Goal: Task Accomplishment & Management: Use online tool/utility

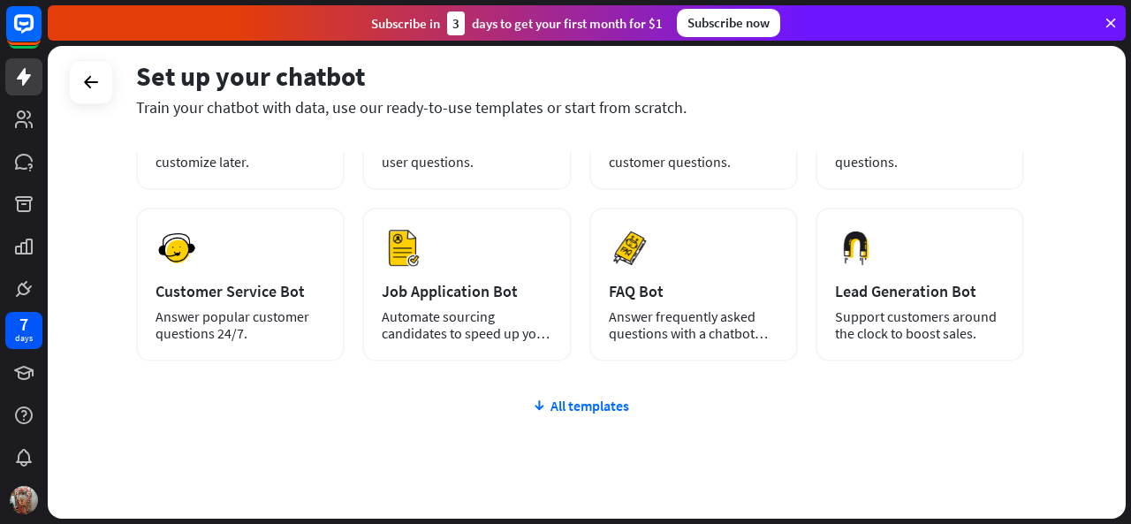
scroll to position [258, 0]
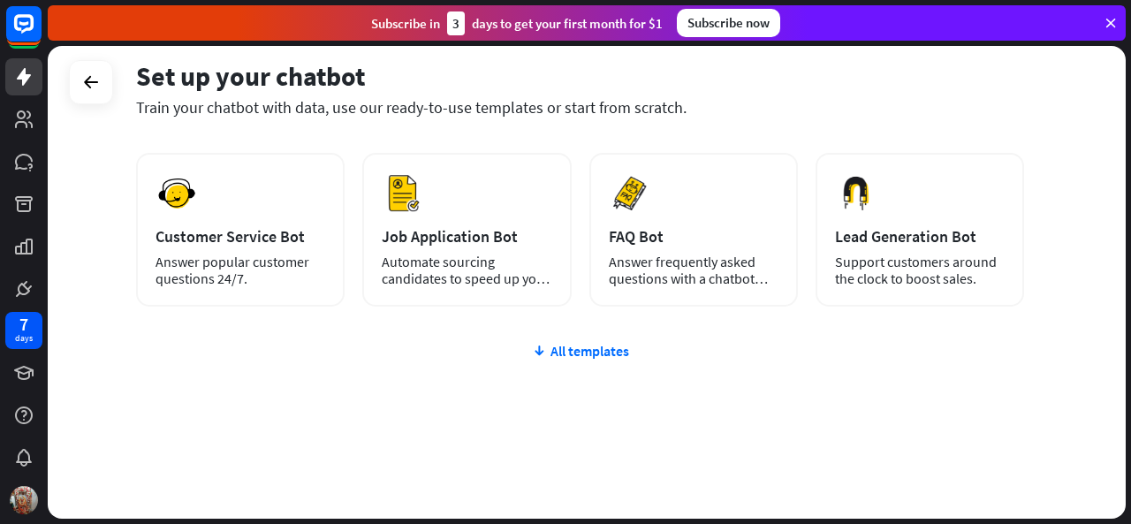
click at [564, 364] on div "plus Blank Bot Create a blank chatbot, which you can train and customize later.…" at bounding box center [580, 246] width 888 height 545
click at [572, 360] on div "plus Blank Bot Create a blank chatbot, which you can train and customize later.…" at bounding box center [580, 246] width 888 height 545
click at [577, 352] on div "All templates" at bounding box center [580, 351] width 888 height 18
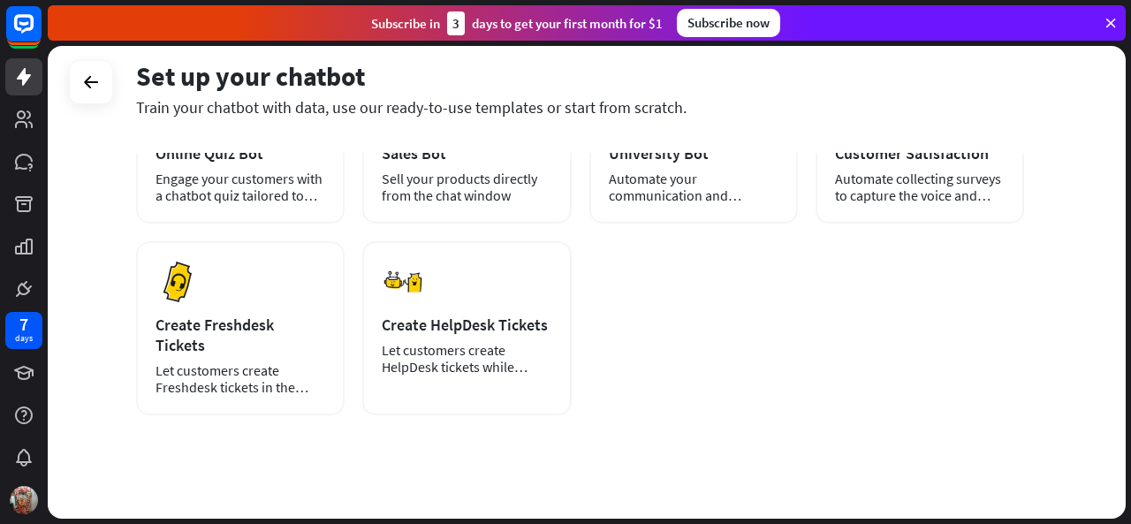
scroll to position [0, 0]
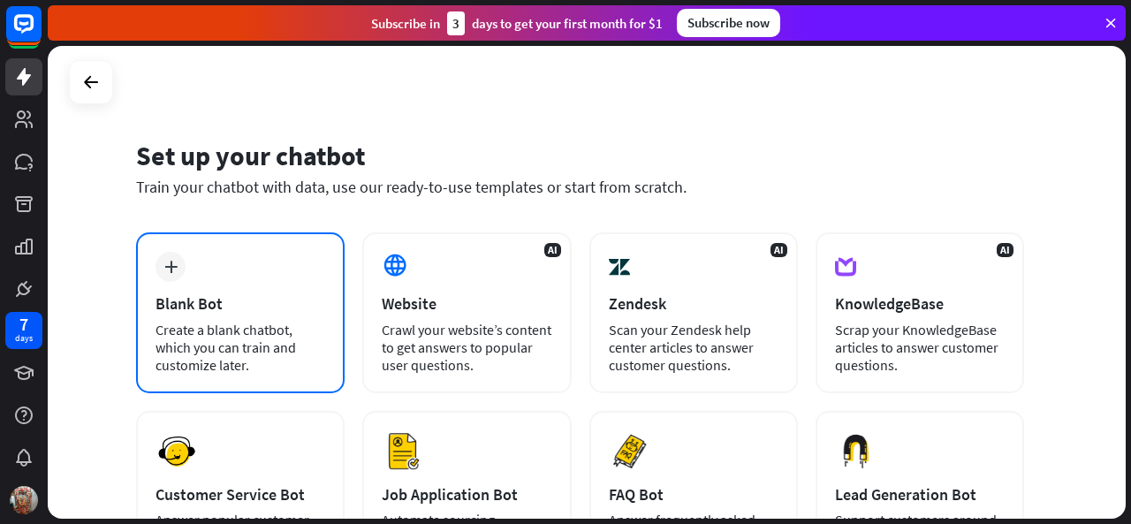
click at [217, 295] on div "Blank Bot" at bounding box center [241, 303] width 170 height 20
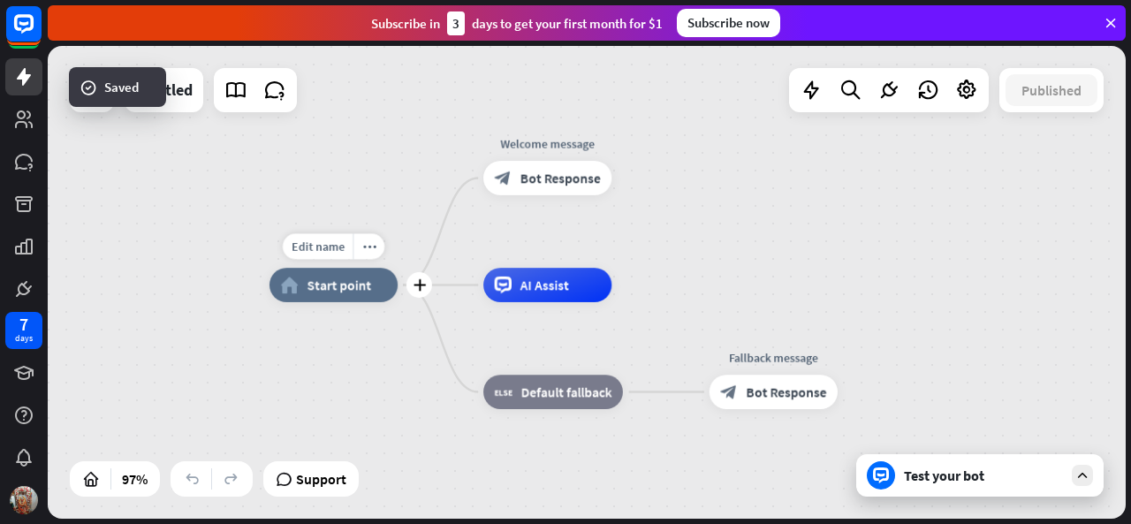
click at [333, 291] on span "Start point" at bounding box center [340, 285] width 65 height 17
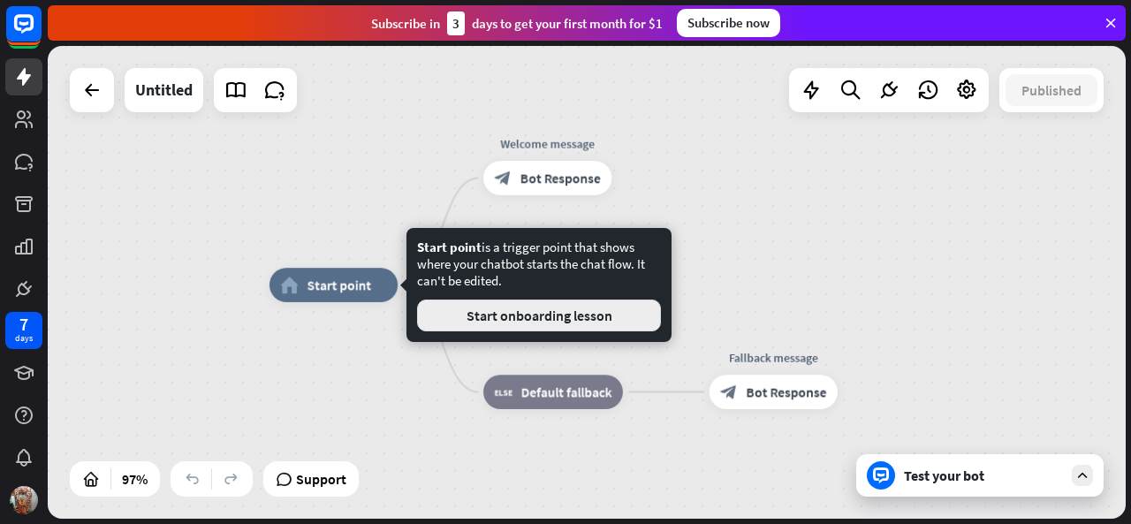
click at [596, 312] on button "Start onboarding lesson" at bounding box center [539, 316] width 244 height 32
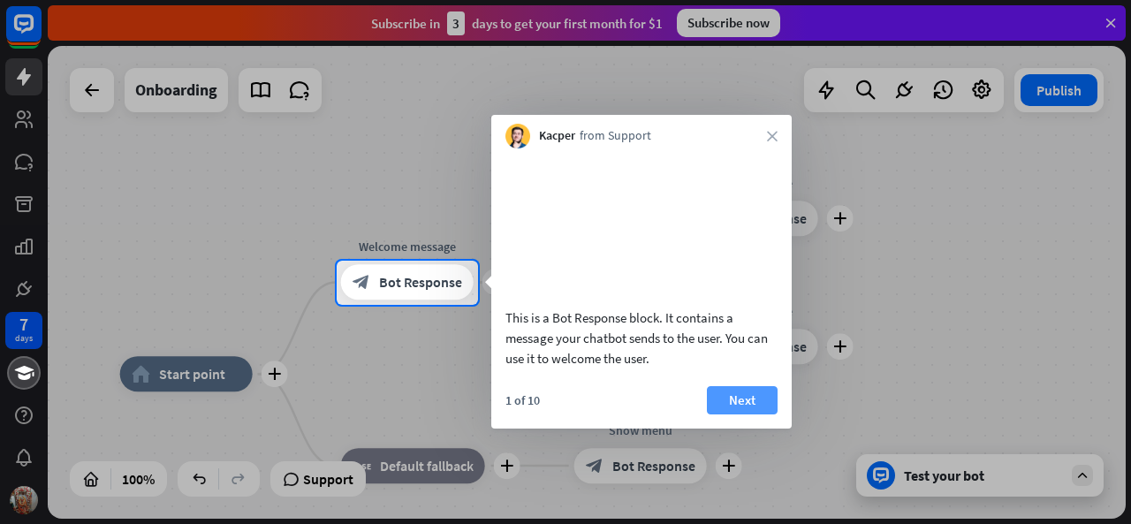
click at [720, 411] on button "Next" at bounding box center [742, 400] width 71 height 28
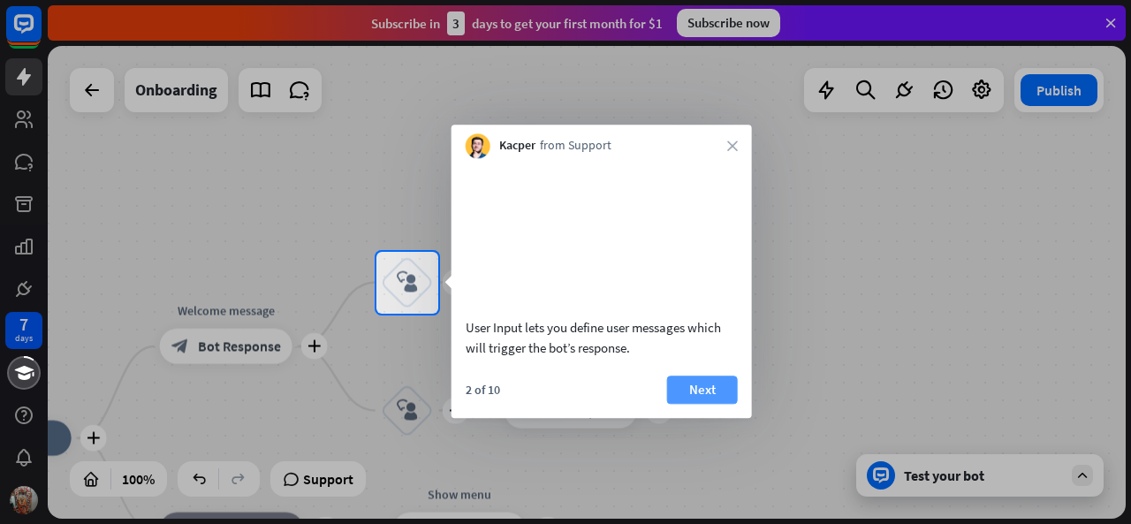
click at [721, 403] on button "Next" at bounding box center [702, 390] width 71 height 28
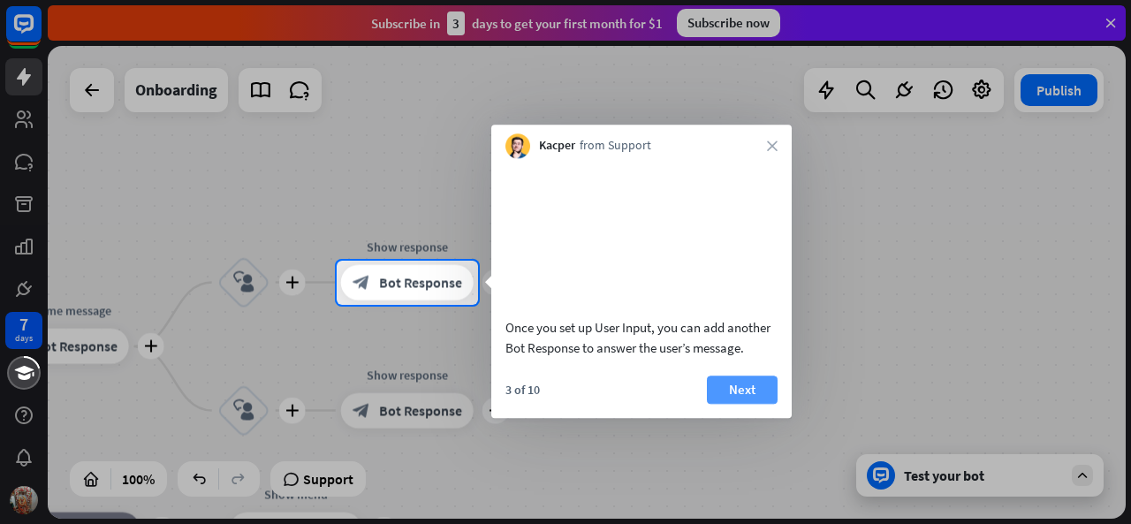
click at [748, 404] on button "Next" at bounding box center [742, 390] width 71 height 28
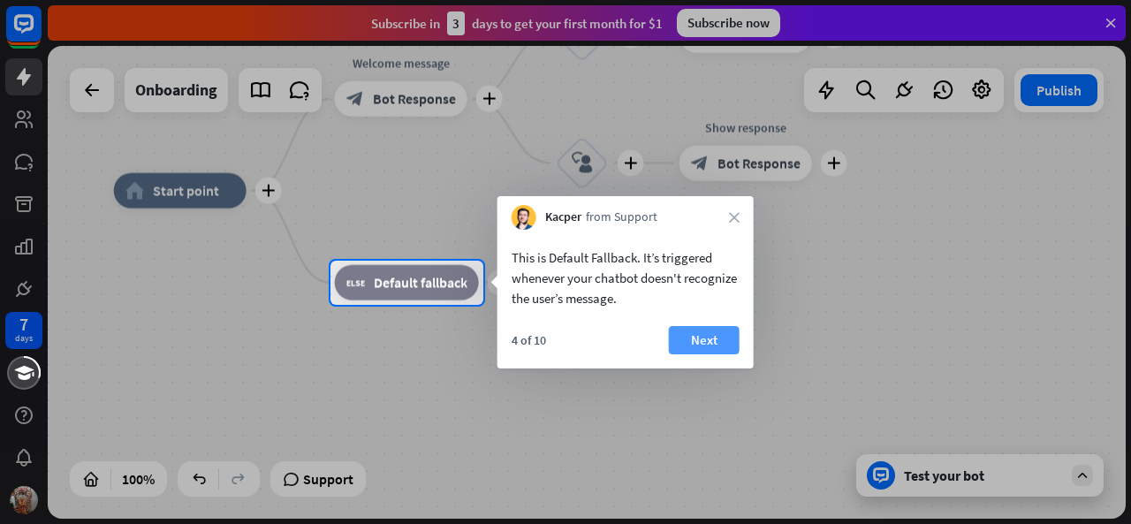
click at [703, 341] on button "Next" at bounding box center [704, 340] width 71 height 28
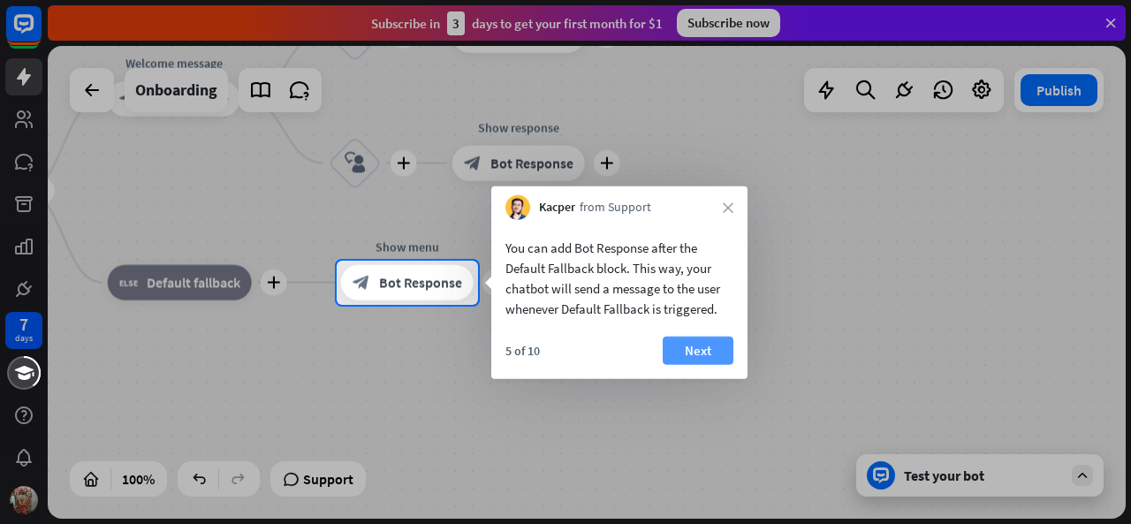
click at [708, 346] on button "Next" at bounding box center [698, 351] width 71 height 28
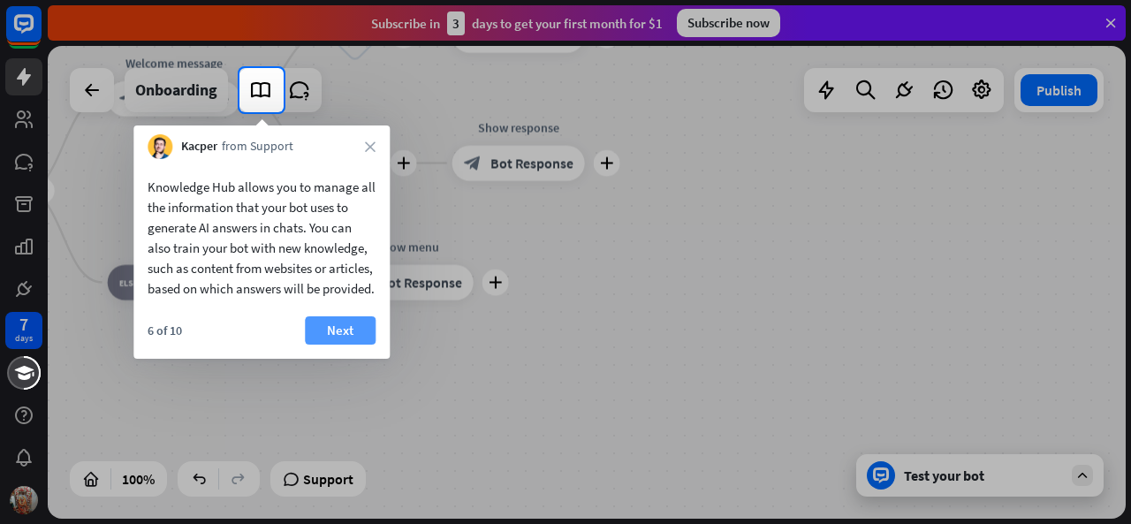
click at [341, 345] on button "Next" at bounding box center [340, 330] width 71 height 28
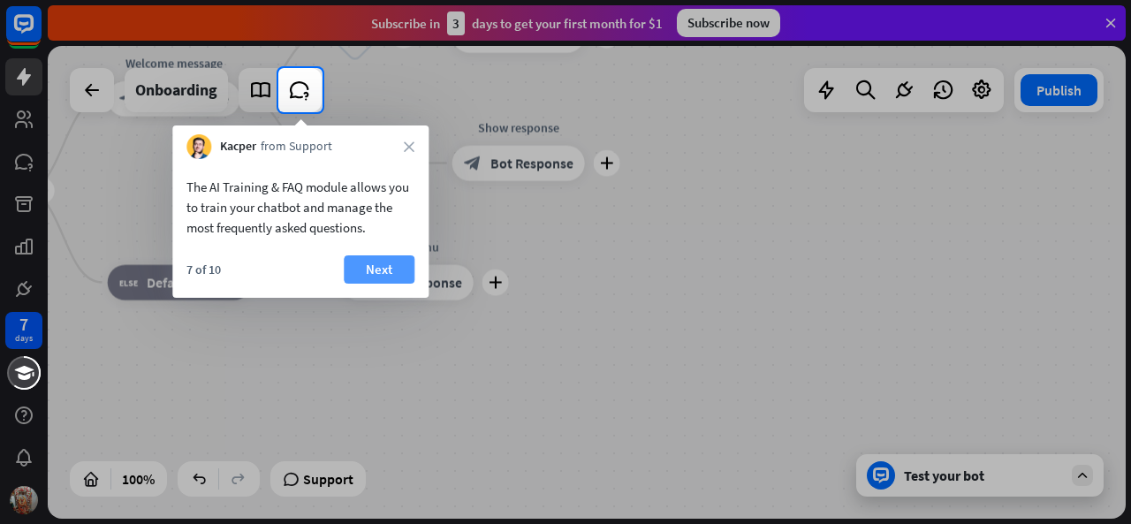
click at [373, 270] on button "Next" at bounding box center [379, 269] width 71 height 28
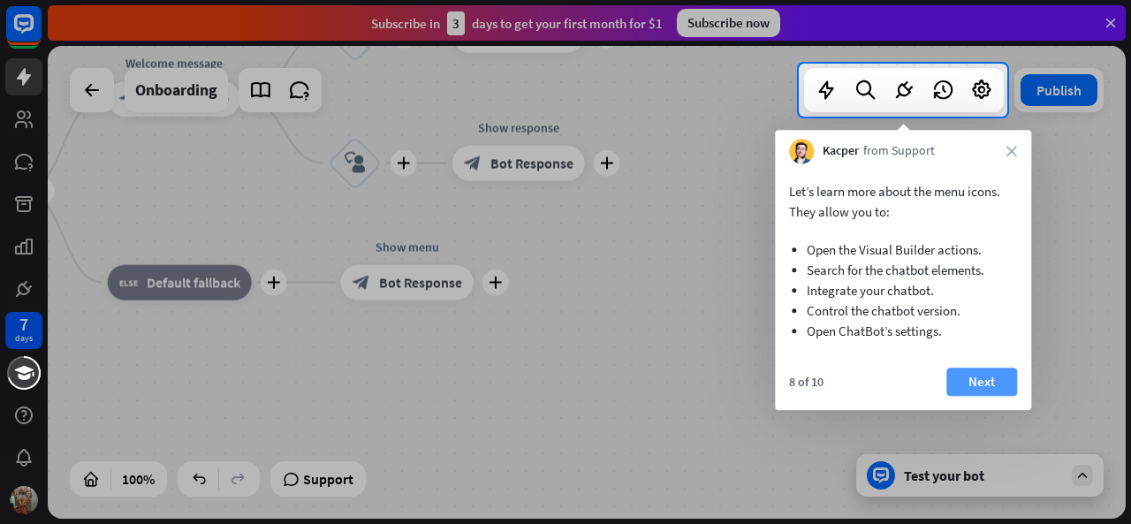
click at [997, 388] on button "Next" at bounding box center [982, 382] width 71 height 28
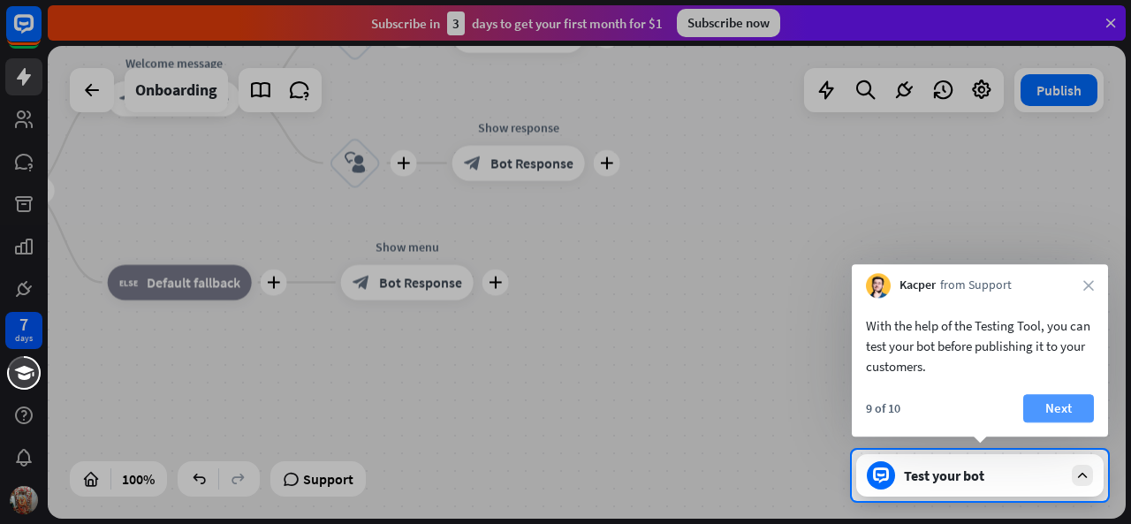
click at [1075, 415] on button "Next" at bounding box center [1059, 408] width 71 height 28
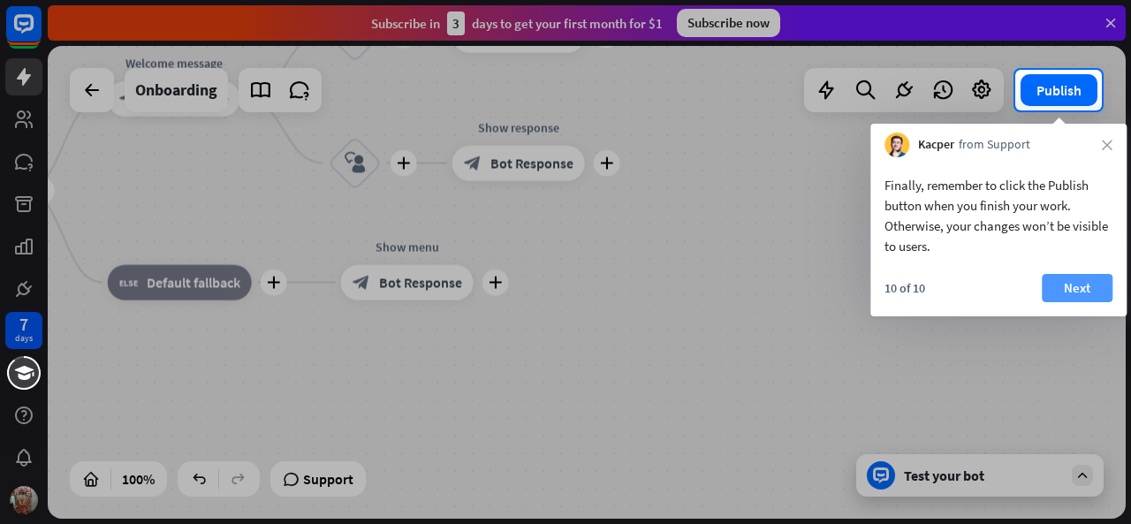
click at [1075, 298] on button "Next" at bounding box center [1077, 288] width 71 height 28
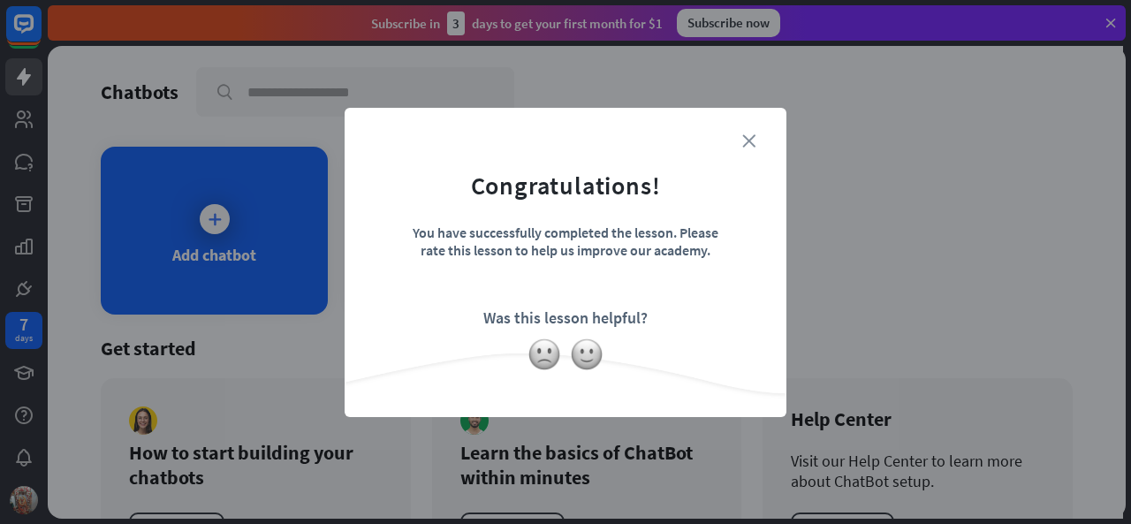
click at [749, 144] on icon "close" at bounding box center [749, 140] width 13 height 13
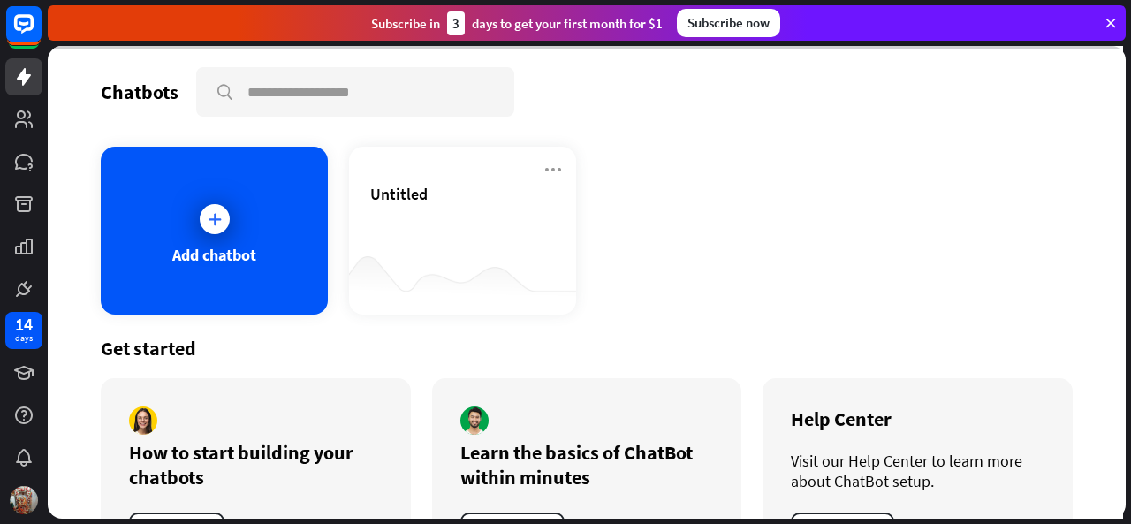
click at [170, 255] on div at bounding box center [587, 282] width 1078 height 473
click at [191, 236] on div "Add chatbot" at bounding box center [214, 231] width 227 height 168
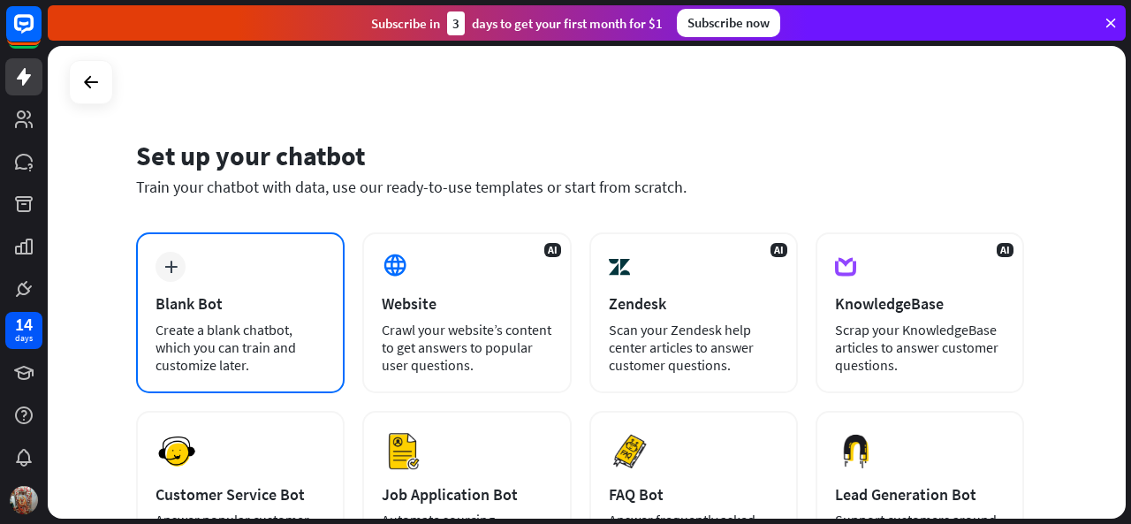
click at [218, 302] on div "Blank Bot" at bounding box center [241, 303] width 170 height 20
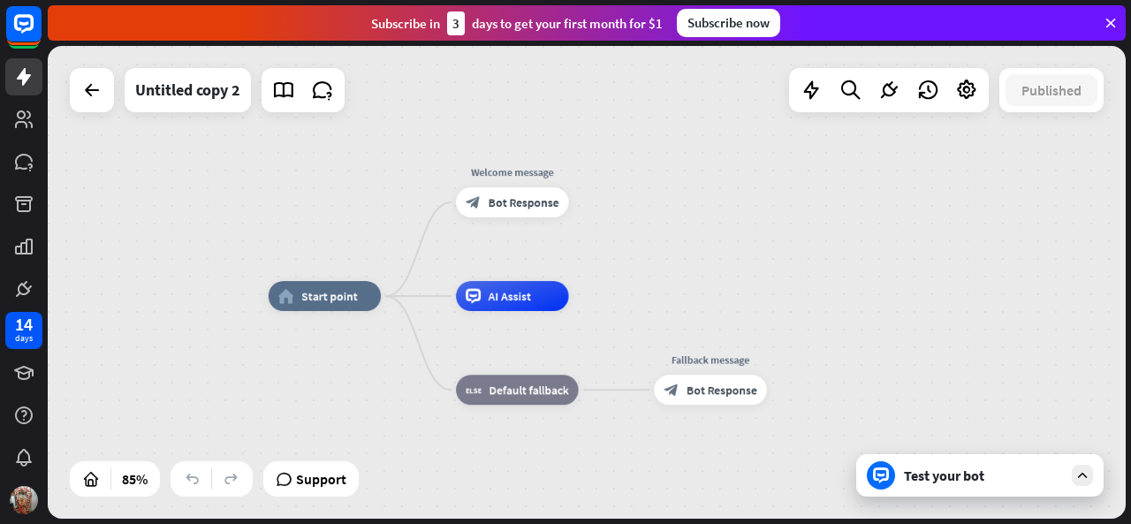
click at [1108, 9] on div "Subscribe [DATE] to get your first month for $1 Subscribe now" at bounding box center [587, 22] width 1078 height 35
click at [26, 488] on img at bounding box center [24, 500] width 28 height 28
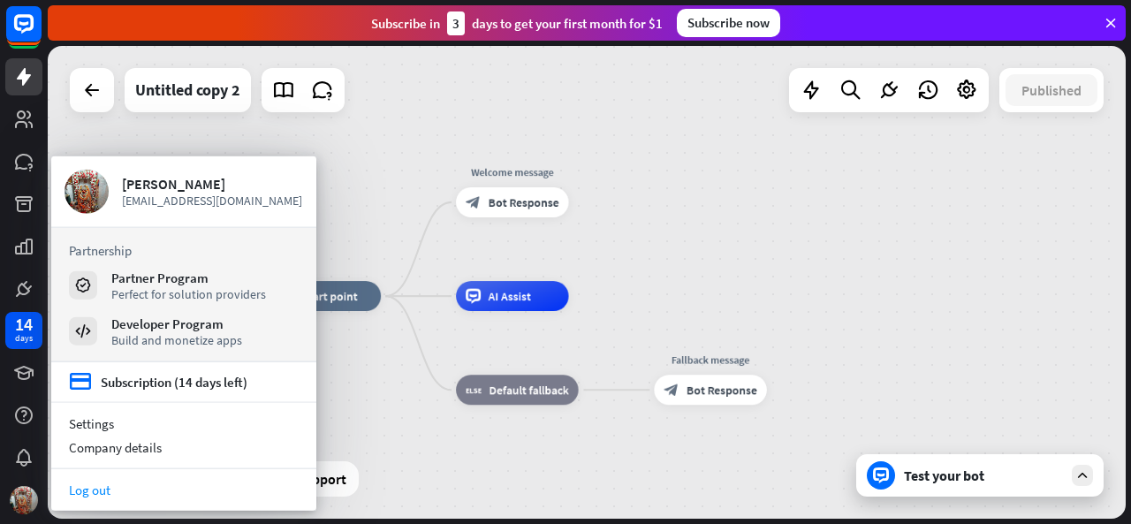
click at [111, 488] on link "Log out" at bounding box center [183, 490] width 265 height 24
